Goal: Transaction & Acquisition: Purchase product/service

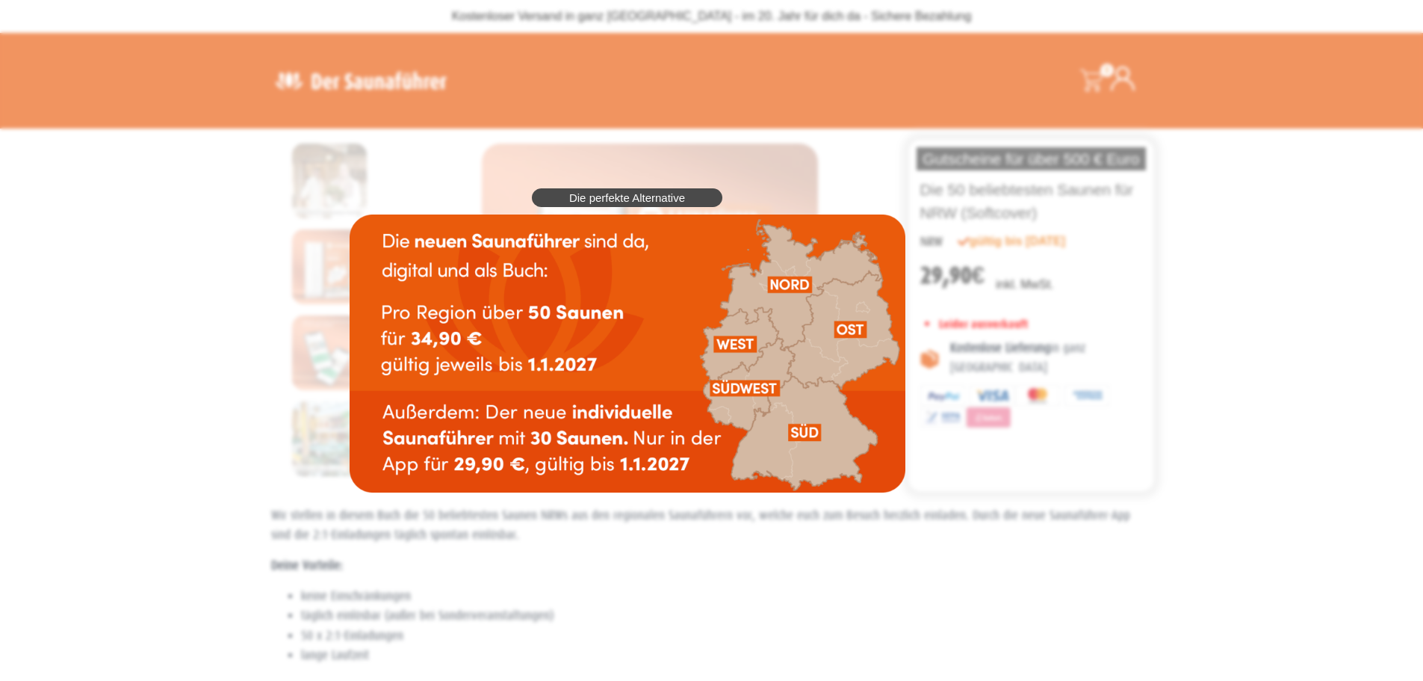
click at [744, 389] on img at bounding box center [628, 353] width 556 height 278
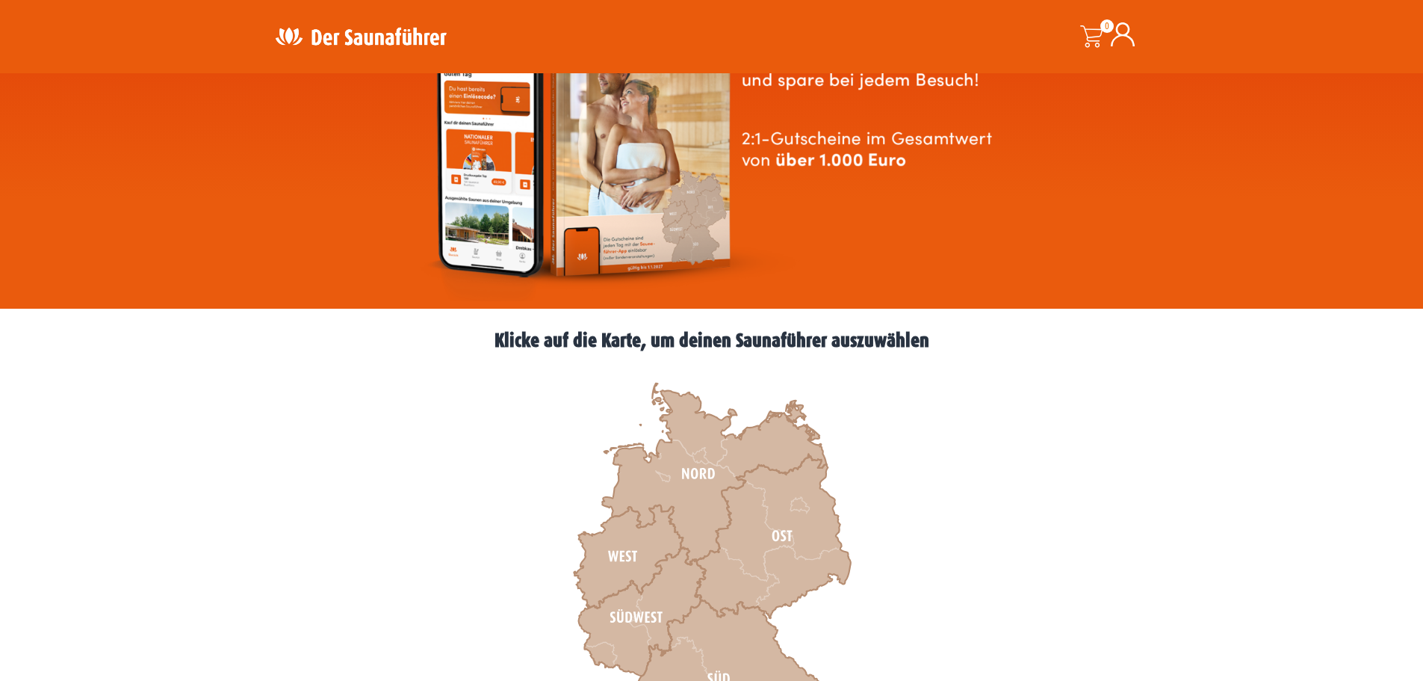
scroll to position [279, 0]
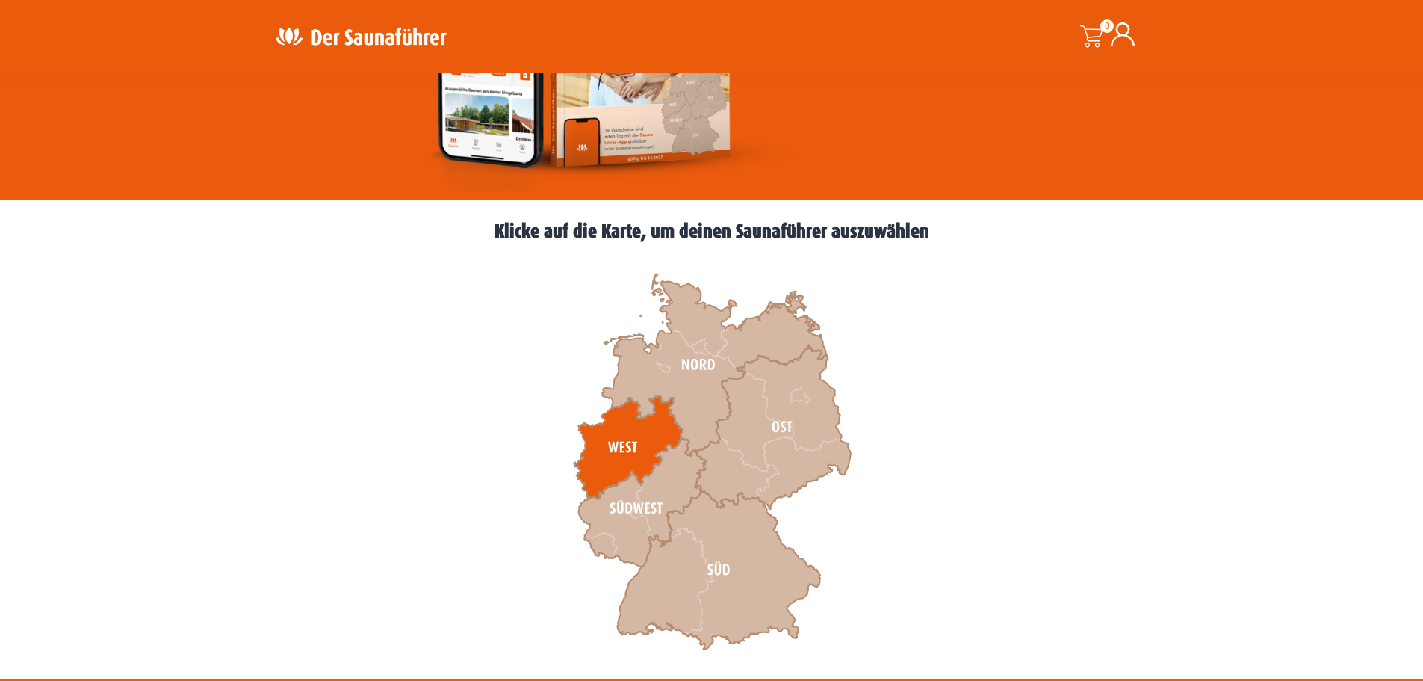
click at [625, 448] on icon at bounding box center [628, 447] width 109 height 103
